Goal: Check status: Check status

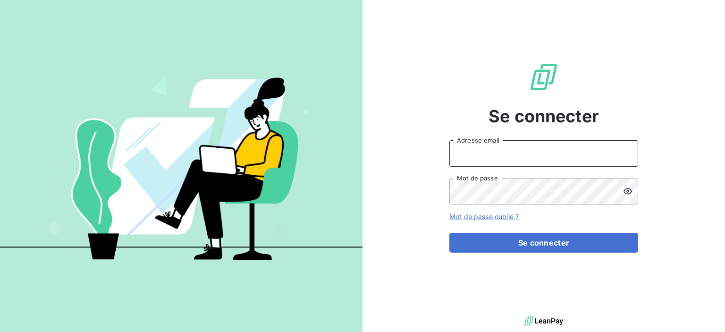
click at [531, 155] on input "Adresse email" at bounding box center [543, 153] width 189 height 26
type input "[PERSON_NAME][EMAIL_ADDRESS][PERSON_NAME][DOMAIN_NAME]"
click at [449, 233] on button "Se connecter" at bounding box center [543, 243] width 189 height 20
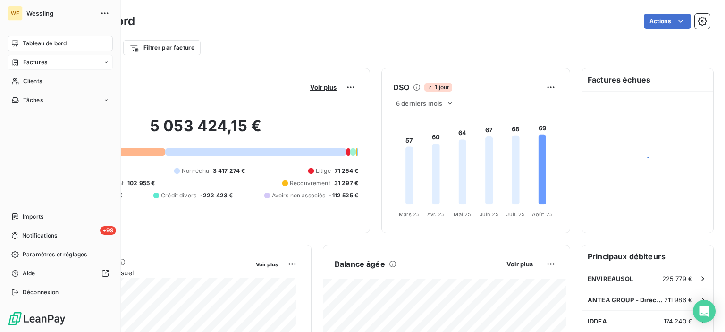
click at [40, 61] on span "Factures" at bounding box center [35, 62] width 24 height 8
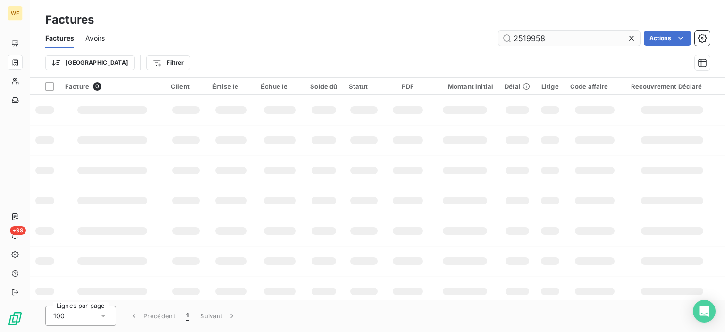
click at [565, 38] on input "2519958" at bounding box center [569, 38] width 142 height 15
click at [632, 39] on icon at bounding box center [631, 38] width 5 height 5
click at [530, 37] on input "text" at bounding box center [569, 38] width 142 height 15
click at [531, 37] on input "text" at bounding box center [569, 38] width 142 height 15
type input "2419582"
